Goal: Navigation & Orientation: Find specific page/section

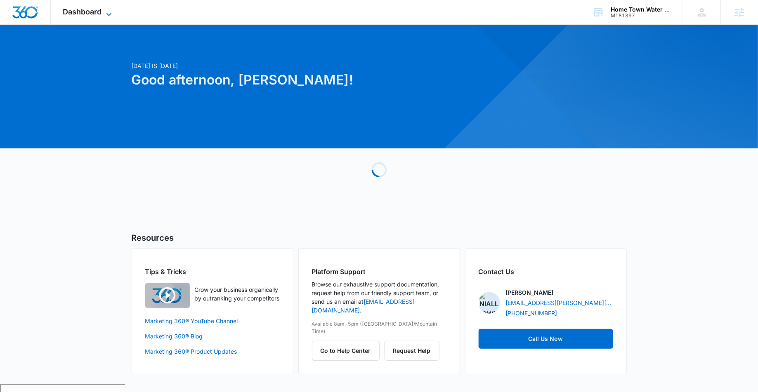
click at [72, 12] on span "Dashboard" at bounding box center [82, 11] width 39 height 9
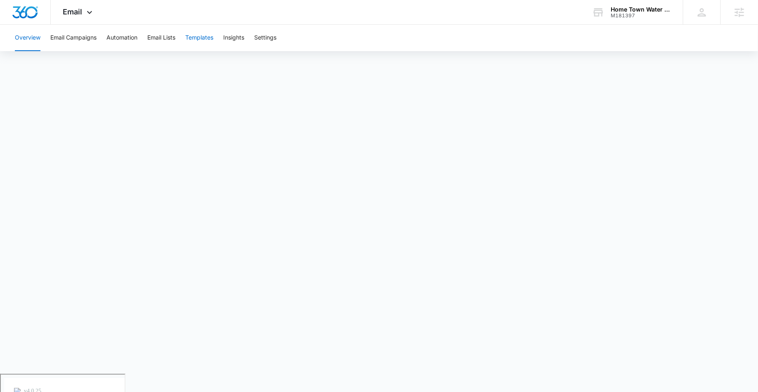
click at [198, 40] on button "Templates" at bounding box center [199, 38] width 28 height 26
click at [113, 36] on button "Automation" at bounding box center [121, 38] width 31 height 26
click at [80, 15] on span "Email" at bounding box center [72, 11] width 19 height 9
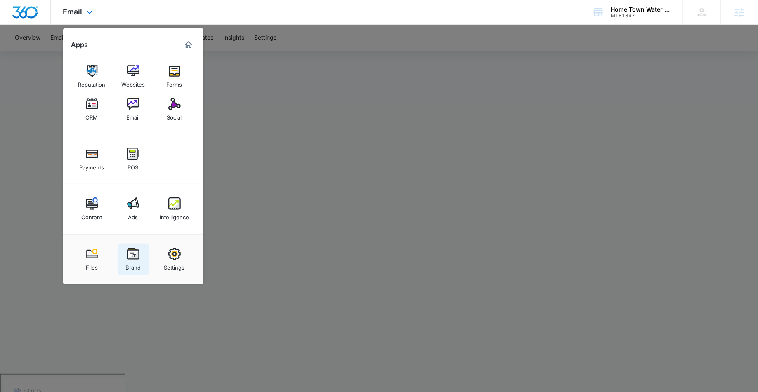
click at [132, 244] on link "Brand" at bounding box center [133, 259] width 31 height 31
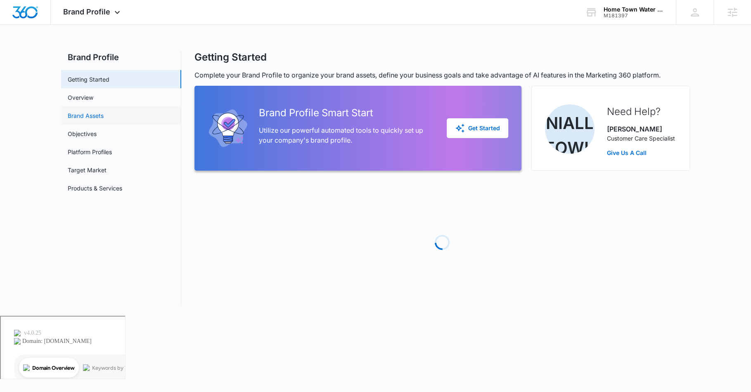
click at [104, 115] on link "Brand Assets" at bounding box center [86, 115] width 36 height 9
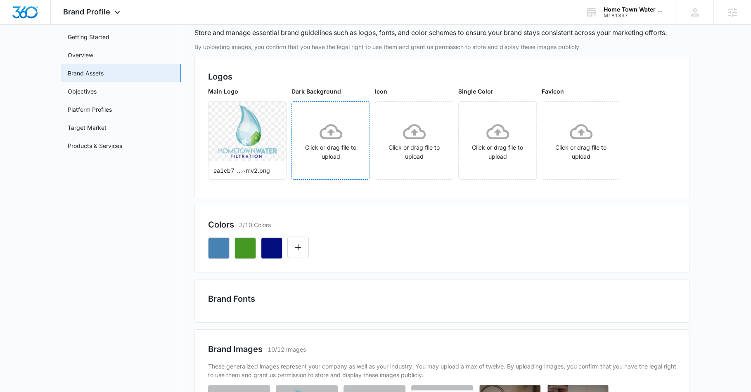
scroll to position [194, 0]
